Goal: Task Accomplishment & Management: Manage account settings

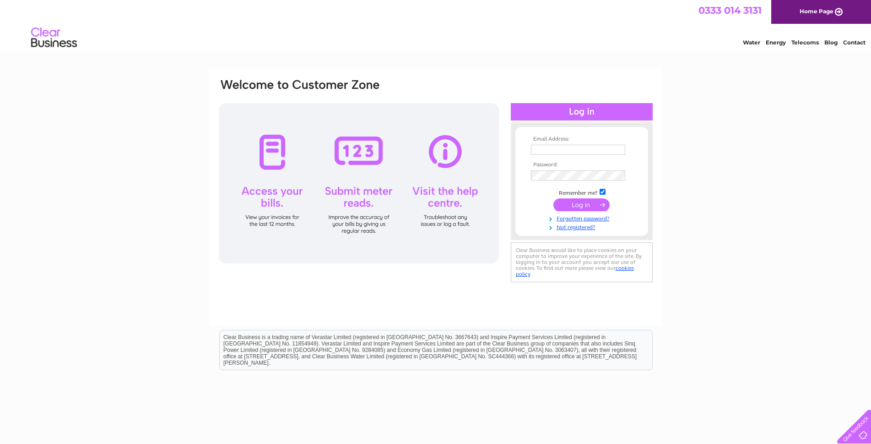
type input "[EMAIL_ADDRESS][DOMAIN_NAME]"
click at [588, 206] on input "submit" at bounding box center [581, 204] width 56 height 13
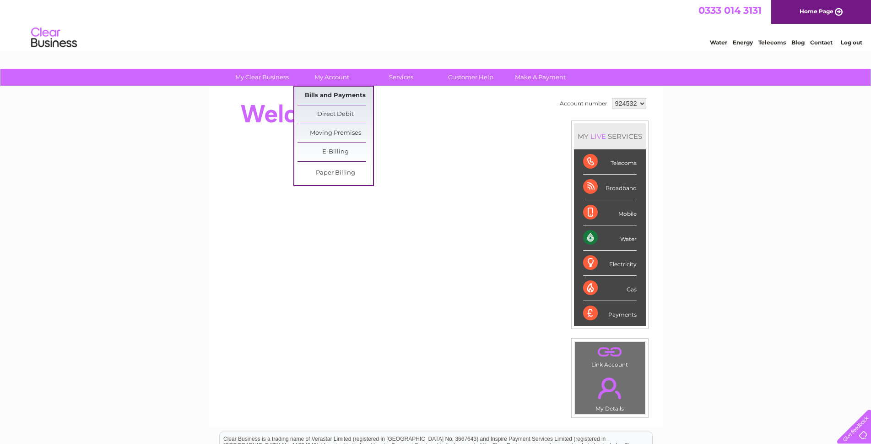
click at [331, 91] on link "Bills and Payments" at bounding box center [336, 96] width 76 height 18
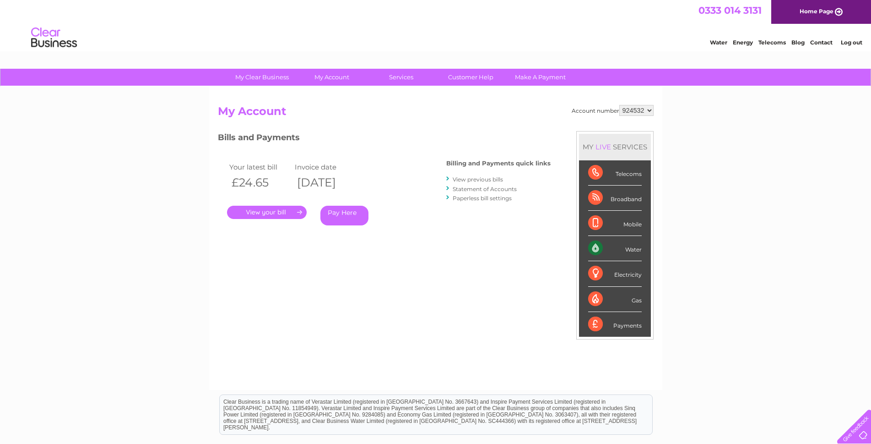
click at [267, 211] on link "." at bounding box center [267, 212] width 80 height 13
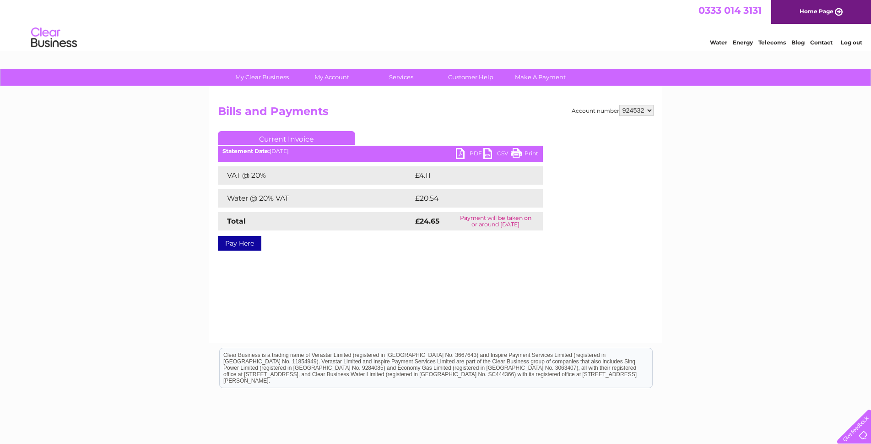
click at [458, 150] on link "PDF" at bounding box center [469, 154] width 27 height 13
